Goal: Task Accomplishment & Management: Manage account settings

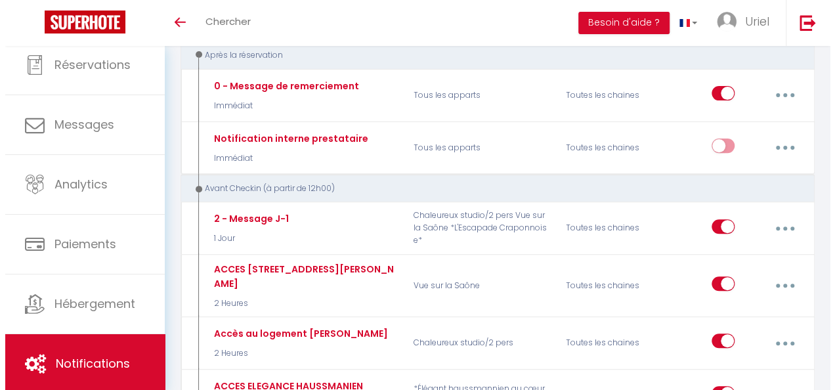
scroll to position [105, 0]
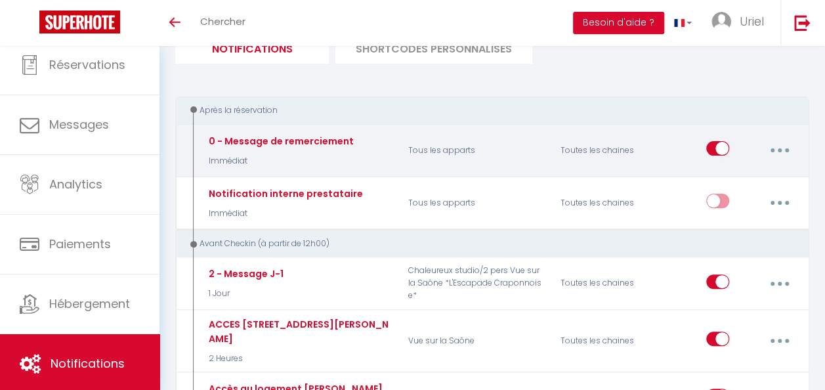
click at [787, 146] on button "button" at bounding box center [779, 150] width 35 height 25
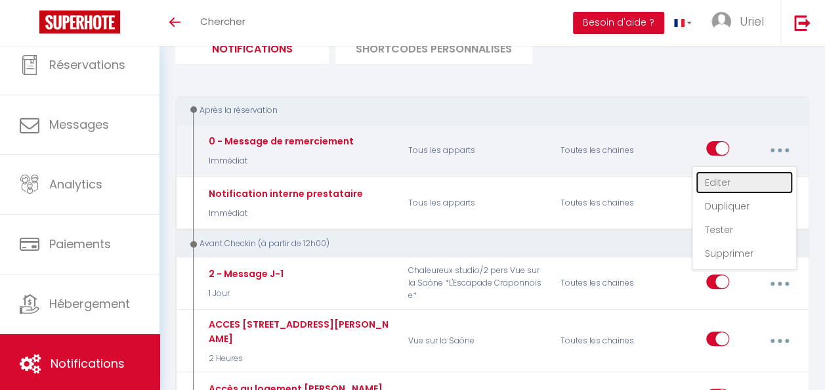
click at [733, 180] on link "Editer" at bounding box center [744, 182] width 97 height 22
type input "0 - Message de remerciement"
select select "Immédiat"
select select "if_booking_is_paid"
checkbox input "true"
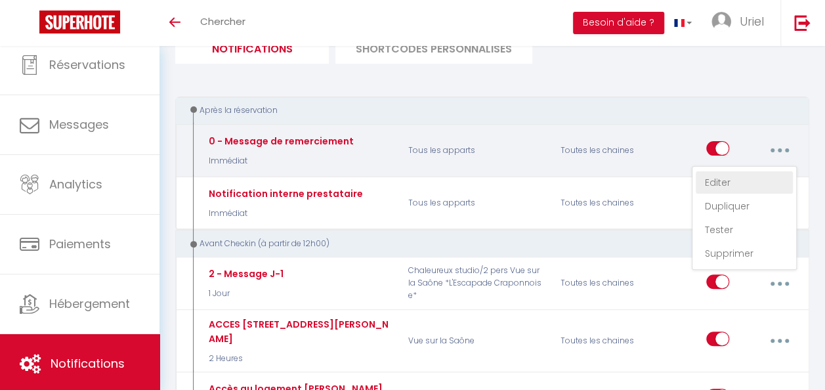
checkbox input "false"
checkbox input "true"
radio input "true"
type input "Message de remerciement"
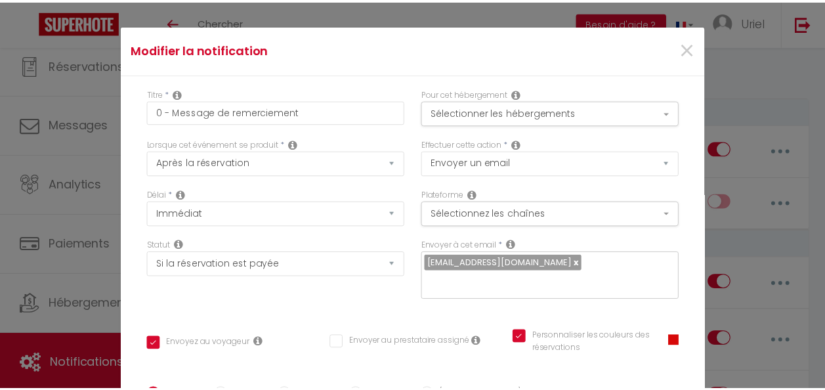
scroll to position [0, 0]
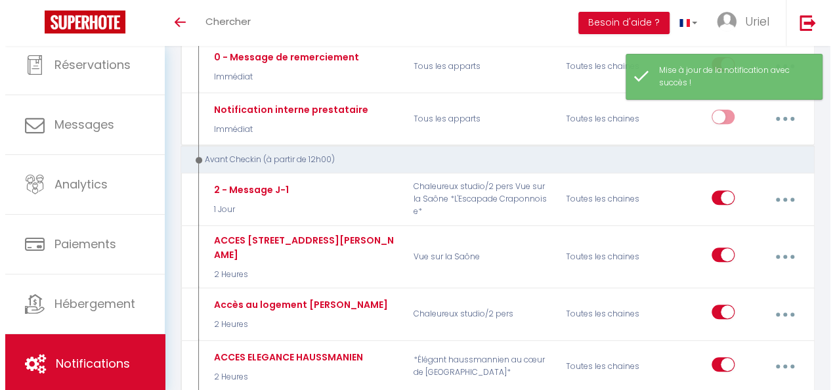
scroll to position [225, 0]
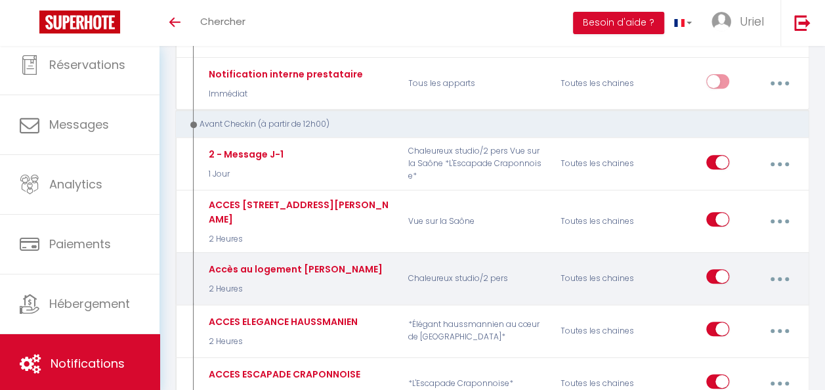
click at [782, 266] on button "button" at bounding box center [779, 278] width 35 height 25
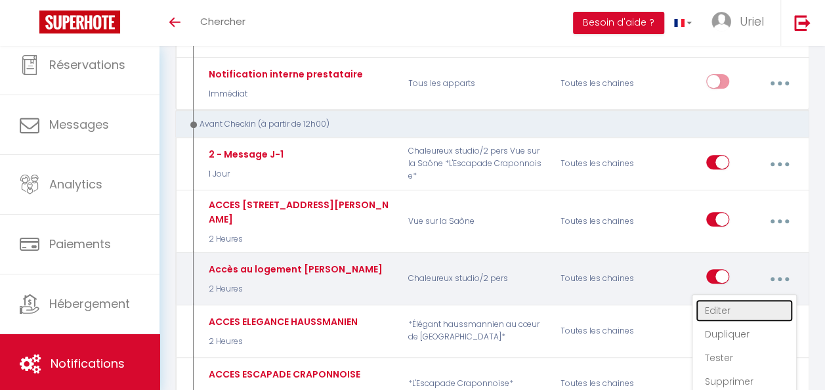
click at [731, 299] on link "Editer" at bounding box center [744, 310] width 97 height 22
type input "Accès au logement [PERSON_NAME]"
select select "2 Heures"
select select "if_booking_is_paid"
checkbox input "true"
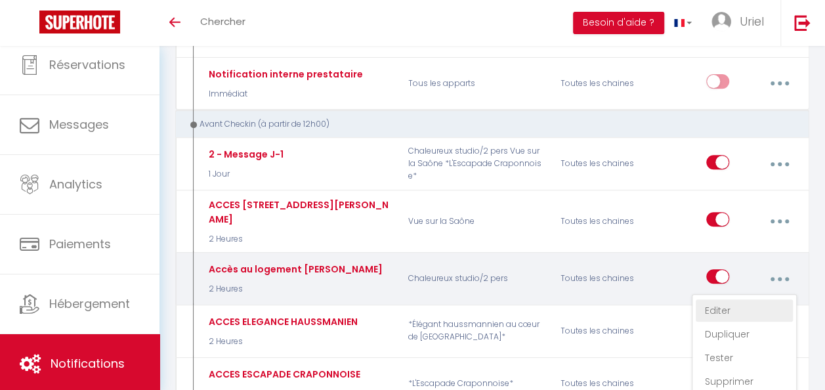
checkbox input "false"
radio input "true"
type input "Instructions pour récupérer les clés"
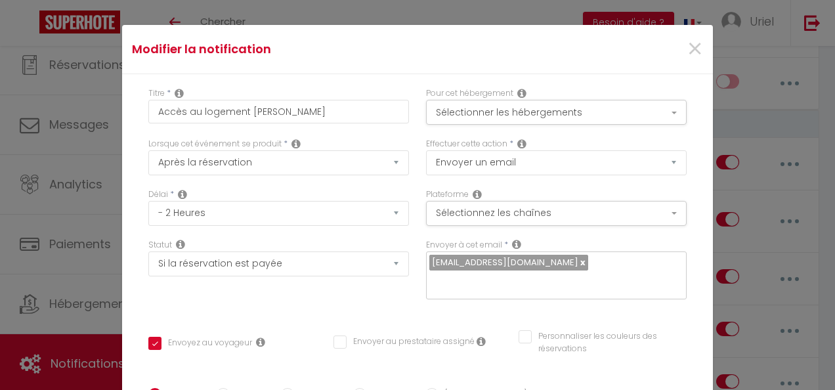
scroll to position [0, 0]
checkbox input "true"
checkbox input "false"
